Goal: Task Accomplishment & Management: Complete application form

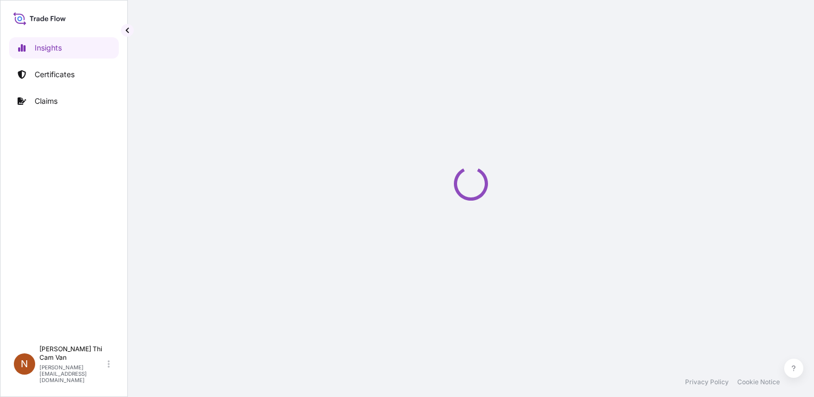
select select "2025"
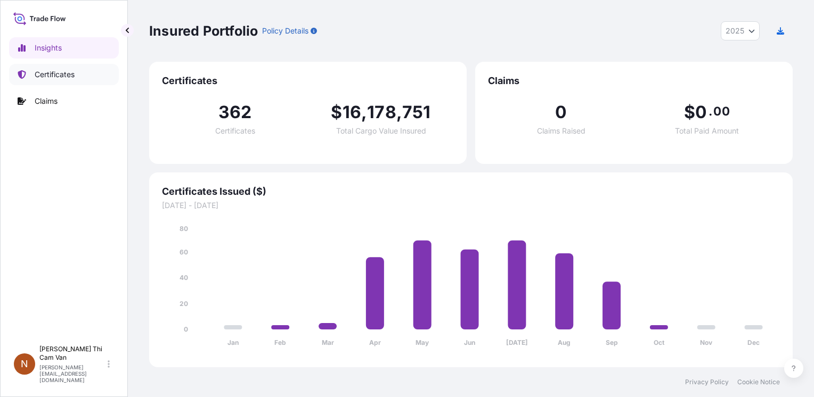
click at [45, 81] on link "Certificates" at bounding box center [64, 74] width 110 height 21
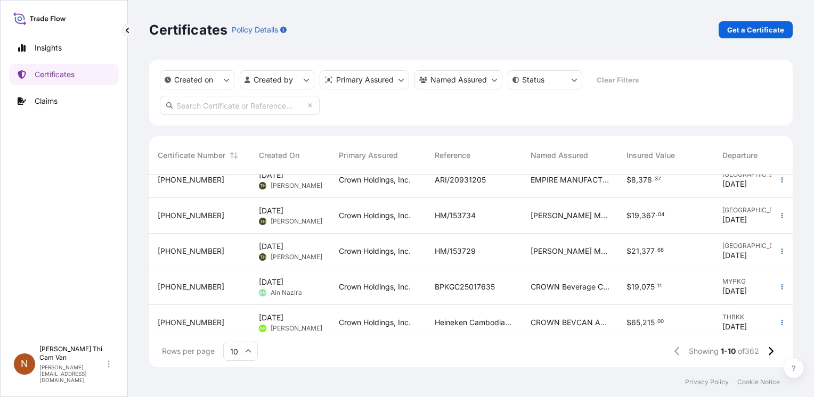
scroll to position [204, 0]
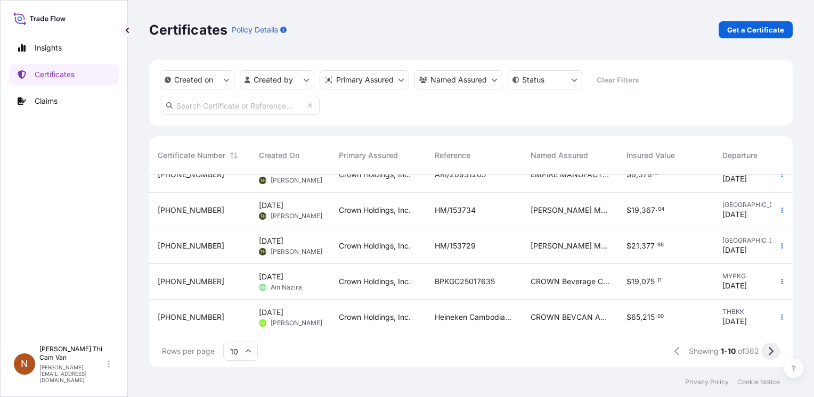
click at [766, 355] on button at bounding box center [770, 351] width 19 height 17
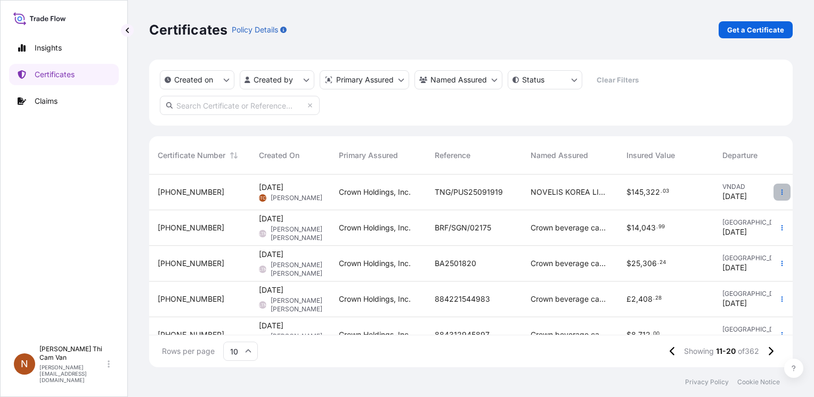
click at [773, 188] on button "button" at bounding box center [781, 192] width 17 height 17
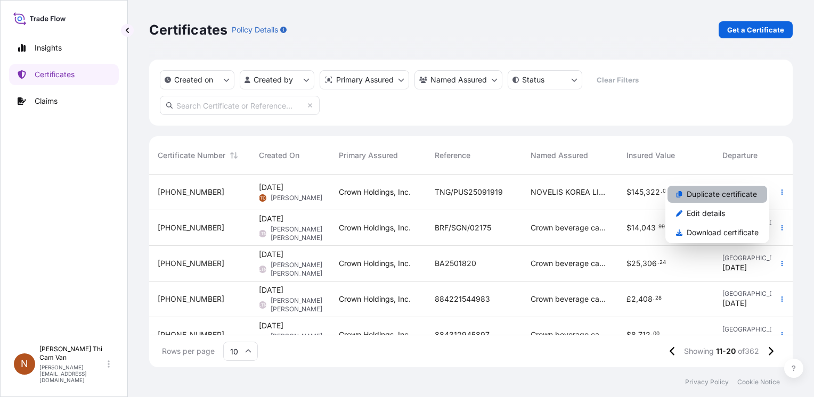
click at [731, 198] on p "Duplicate certificate" at bounding box center [721, 194] width 70 height 11
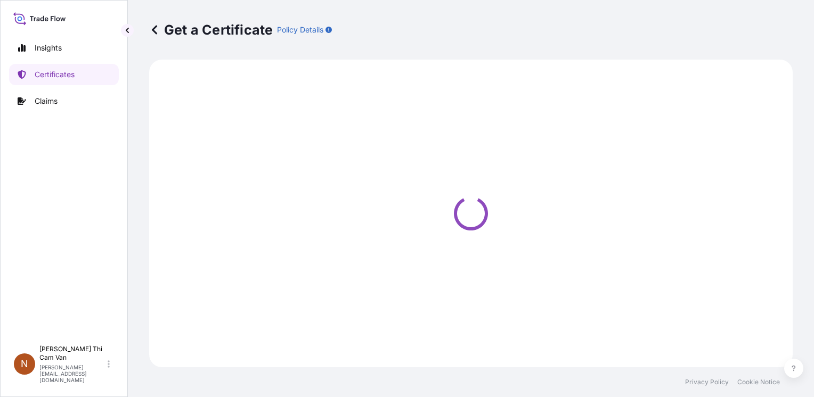
select select "Sea"
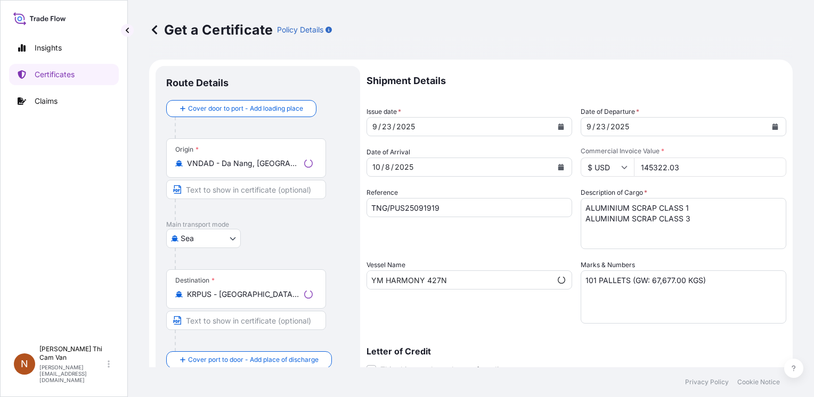
select select "31483"
click at [558, 127] on icon "Calendar" at bounding box center [561, 127] width 6 height 6
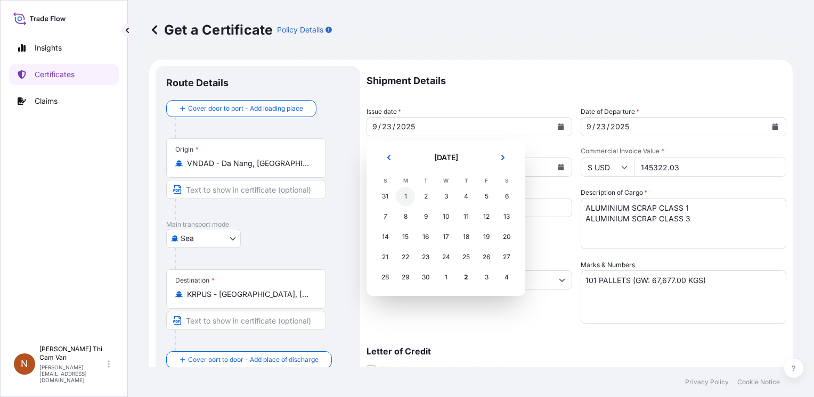
click at [405, 191] on div "1" at bounding box center [405, 196] width 19 height 19
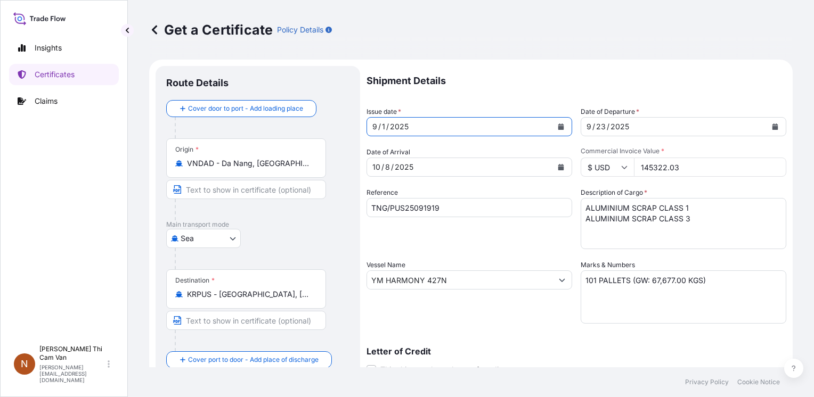
click at [553, 122] on button "Calendar" at bounding box center [560, 126] width 17 height 17
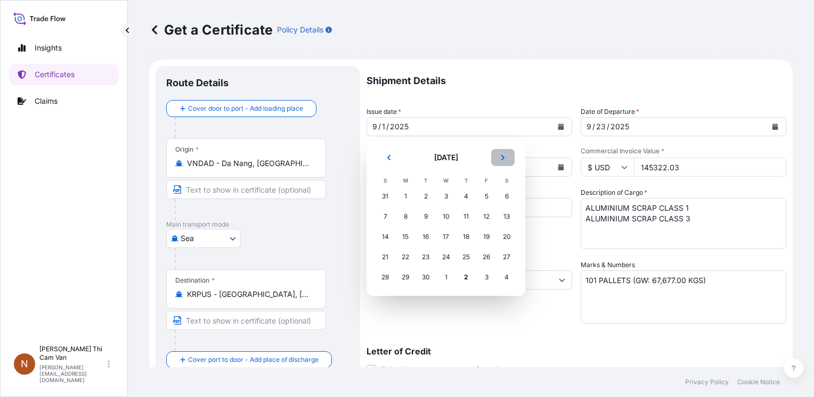
click at [504, 155] on icon "Next" at bounding box center [503, 157] width 6 height 6
click at [448, 196] on div "1" at bounding box center [445, 196] width 19 height 19
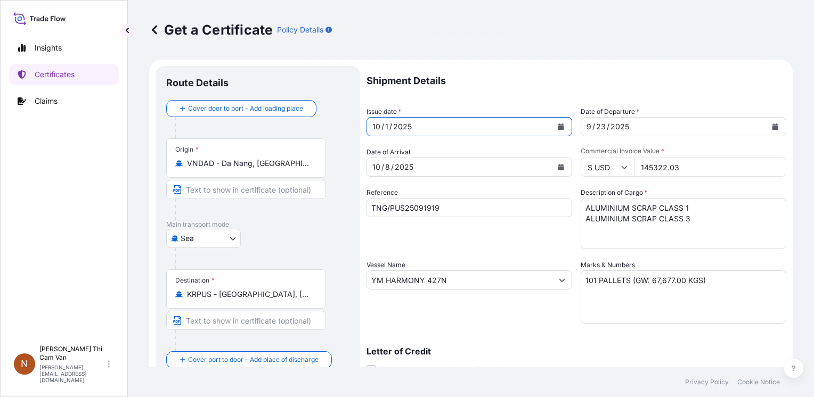
click at [503, 103] on div "Shipment Details Issue date * [DATE] Date of Departure * [DATE] Date of Arrival…" at bounding box center [576, 279] width 420 height 427
click at [561, 166] on button "Calendar" at bounding box center [560, 167] width 17 height 17
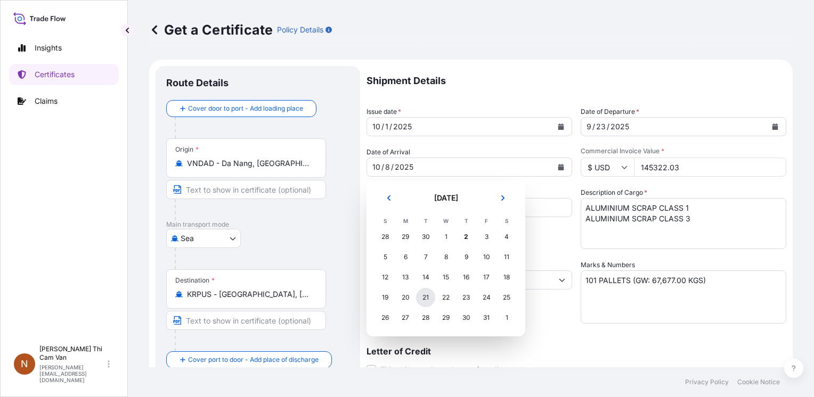
click at [425, 300] on div "21" at bounding box center [425, 297] width 19 height 19
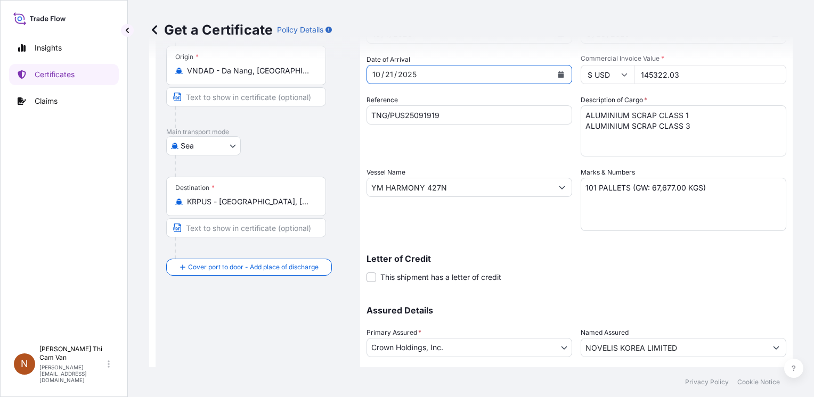
scroll to position [107, 0]
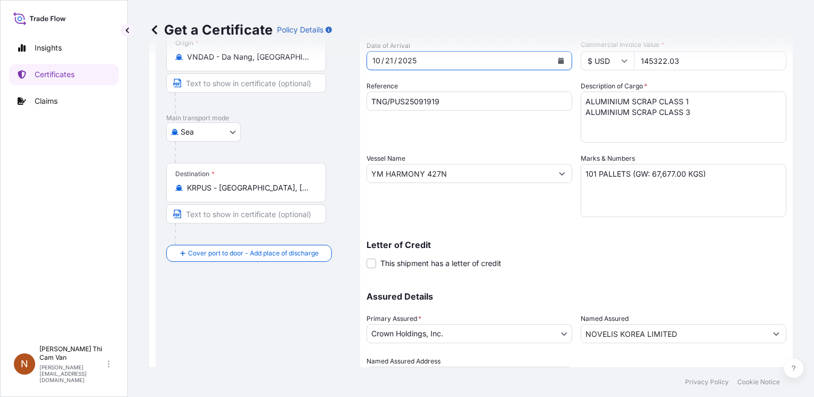
click at [479, 104] on input "TNG/PUS25091919" at bounding box center [469, 101] width 206 height 19
drag, startPoint x: 441, startPoint y: 99, endPoint x: 232, endPoint y: 99, distance: 208.7
click at [232, 99] on form "Route Details Cover door to port - Add loading place Place of loading Road / [G…" at bounding box center [470, 187] width 643 height 469
paste input "2620"
type input "TNG/PUS25092620"
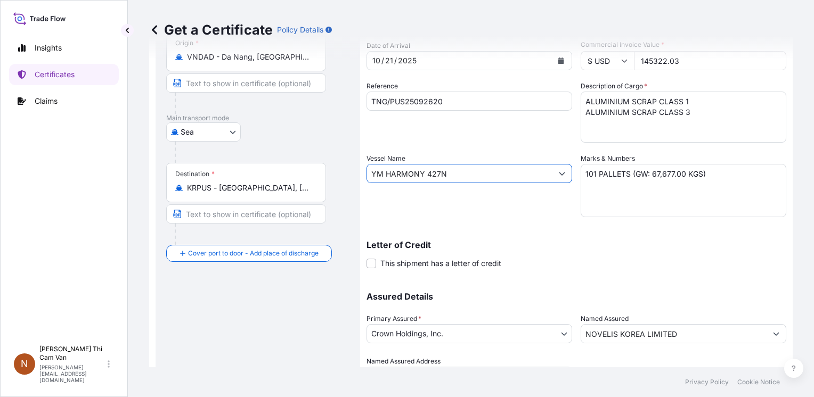
drag, startPoint x: 451, startPoint y: 171, endPoint x: 248, endPoint y: 167, distance: 203.5
click at [249, 169] on form "Route Details Cover door to port - Add loading place Place of loading Road / [G…" at bounding box center [470, 187] width 643 height 469
paste input "YM INSTRUCTION 335N"
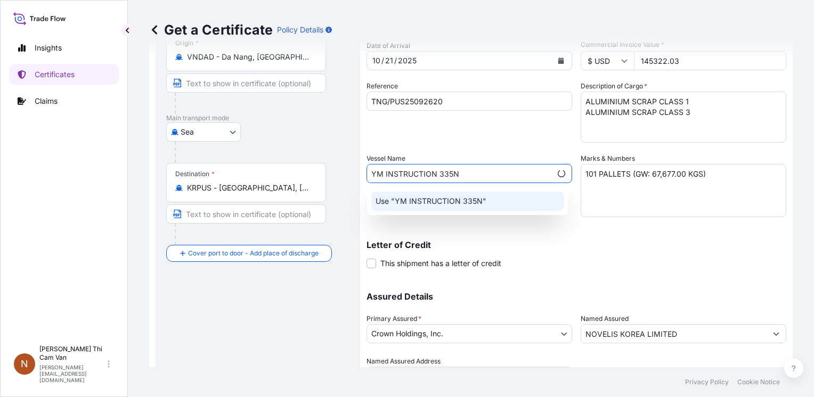
click at [422, 201] on p "Use "YM INSTRUCTION 335N"" at bounding box center [430, 201] width 111 height 11
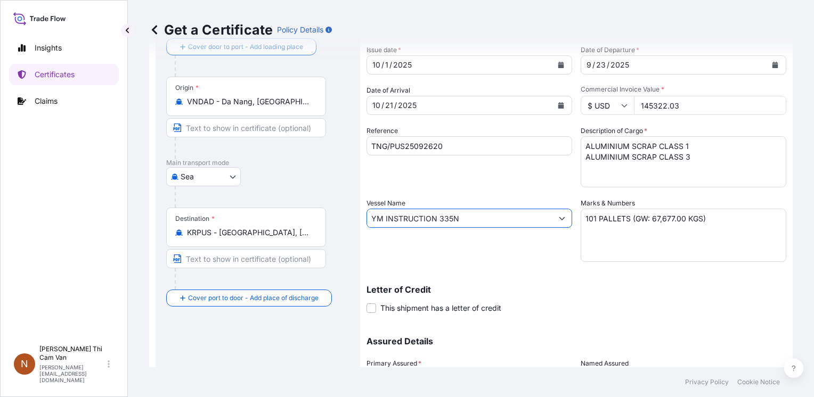
scroll to position [0, 0]
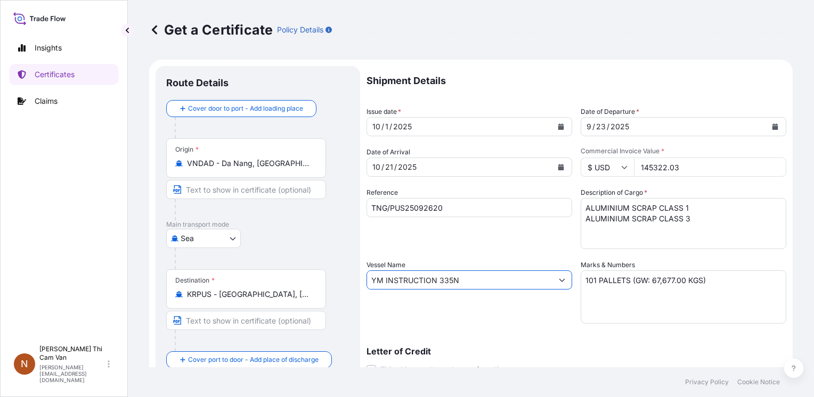
type input "YM INSTRUCTION 335N"
click at [772, 129] on icon "Calendar" at bounding box center [775, 127] width 6 height 6
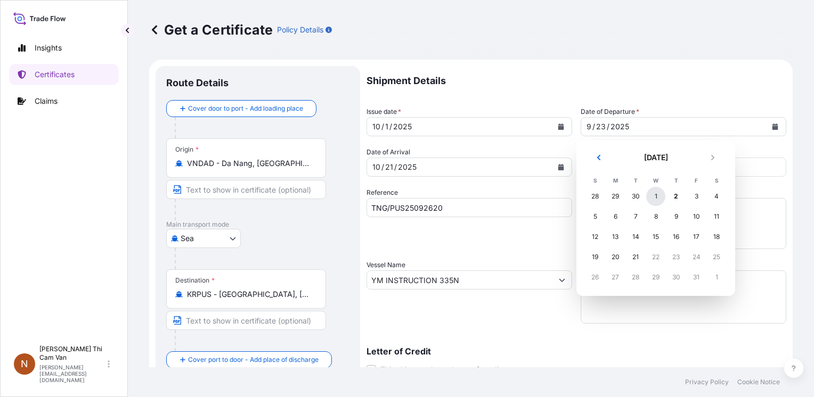
click at [652, 193] on div "1" at bounding box center [655, 196] width 19 height 19
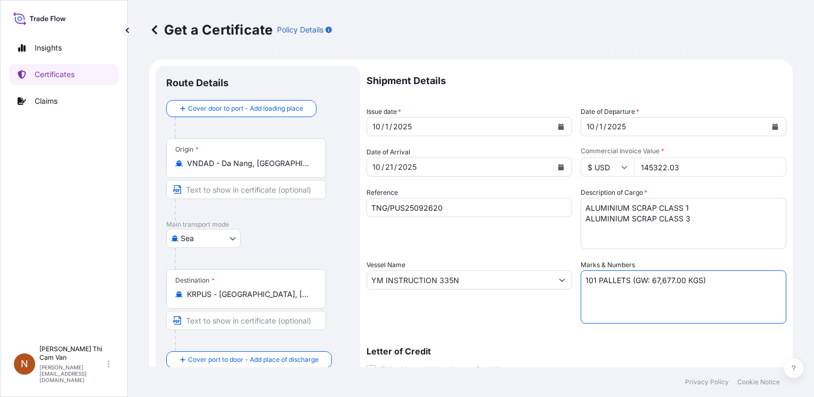
drag, startPoint x: 680, startPoint y: 281, endPoint x: 646, endPoint y: 278, distance: 33.7
click at [646, 278] on textarea "101 PALLETS (GW: 67,677.00 KGS)" at bounding box center [683, 297] width 206 height 53
paste textarea "101,270"
drag, startPoint x: 591, startPoint y: 280, endPoint x: 584, endPoint y: 280, distance: 6.4
click at [584, 280] on textarea "101 PALLETS (GW: 67,677.00 KGS)" at bounding box center [683, 297] width 206 height 53
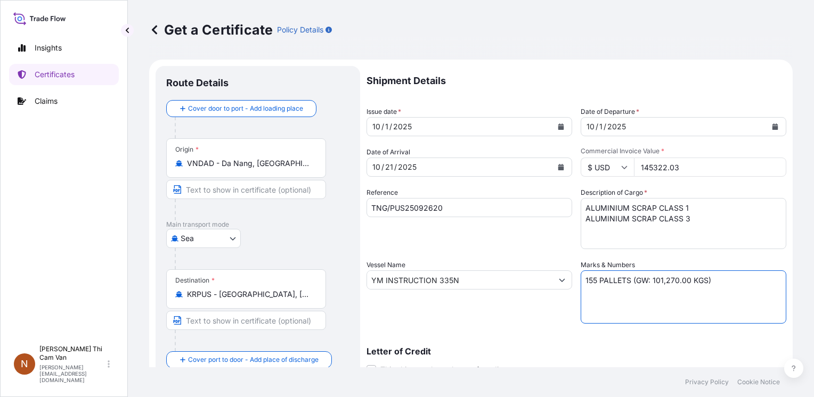
type textarea "155 PALLETS (GW: 101,270.00 KGS)"
drag, startPoint x: 688, startPoint y: 165, endPoint x: 545, endPoint y: 153, distance: 143.2
click at [545, 153] on div "Shipment Details Issue date * [DATE] Date of Departure * [DATE] Date of Arrival…" at bounding box center [576, 279] width 420 height 427
paste input "216962.74"
type input "216962.74"
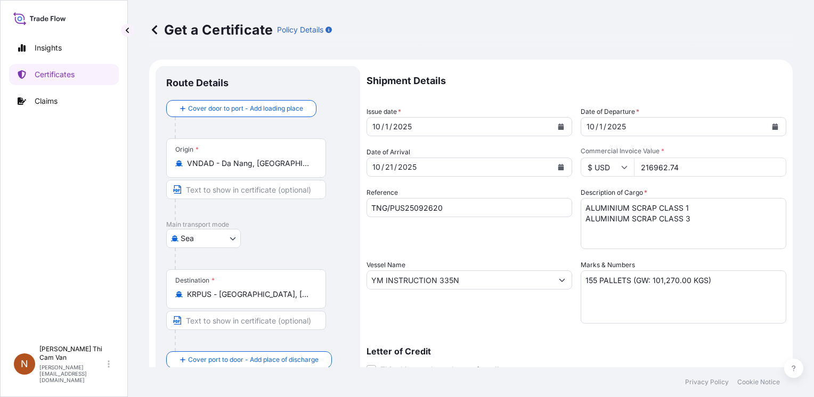
drag, startPoint x: 713, startPoint y: 216, endPoint x: 591, endPoint y: 255, distance: 128.3
click at [711, 220] on textarea "ALUMINIUM SCRAP CLASS 1 ALUMINIUM SCRAP CLASS 3" at bounding box center [683, 223] width 206 height 51
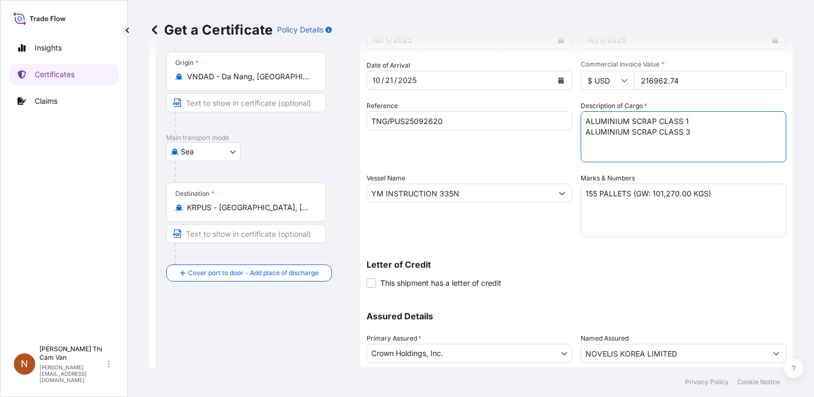
scroll to position [160, 0]
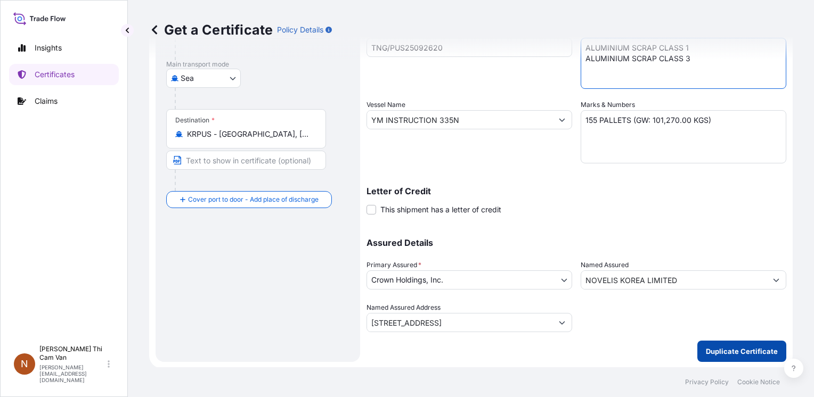
click at [730, 346] on p "Duplicate Certificate" at bounding box center [742, 351] width 72 height 11
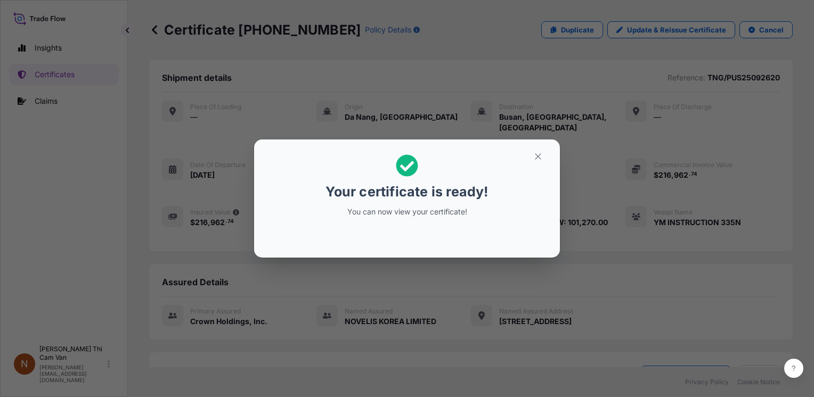
click at [608, 168] on div "Your certificate is ready! You can now view your certificate!" at bounding box center [407, 198] width 814 height 397
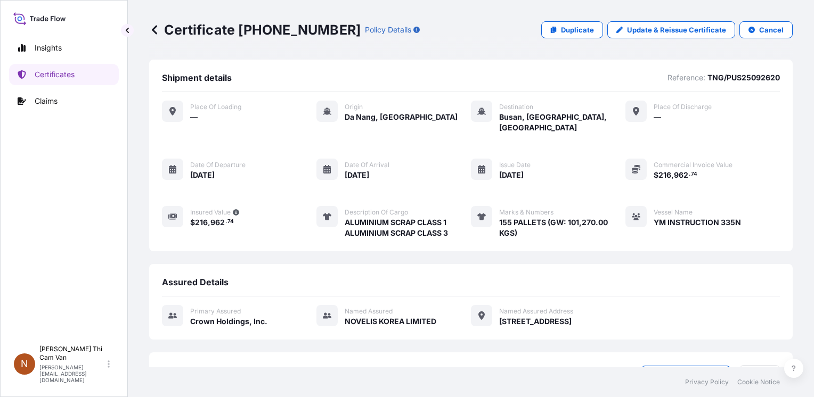
scroll to position [130, 0]
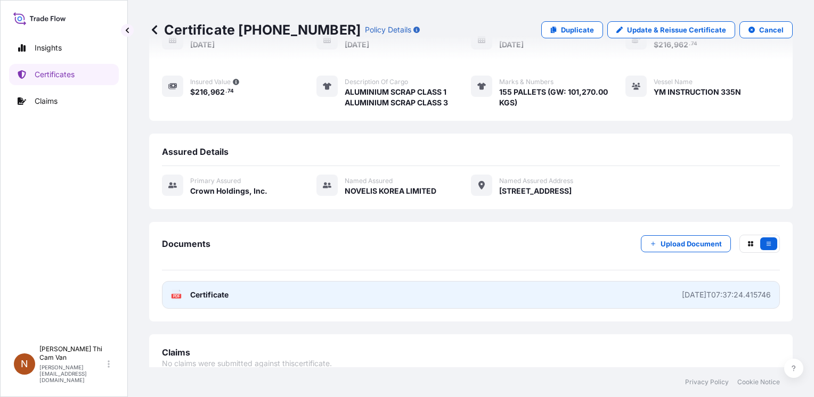
click at [243, 284] on link "PDF Certificate [DATE]T07:37:24.415746" at bounding box center [471, 295] width 618 height 28
